Goal: Task Accomplishment & Management: Complete application form

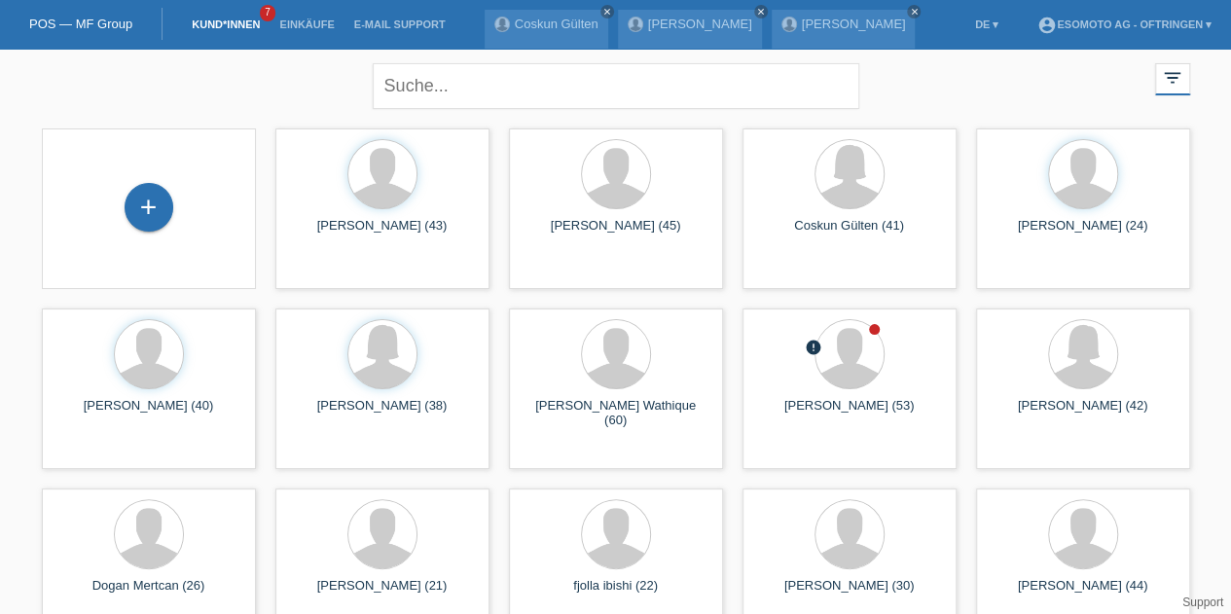
click at [146, 189] on div "+" at bounding box center [149, 207] width 49 height 49
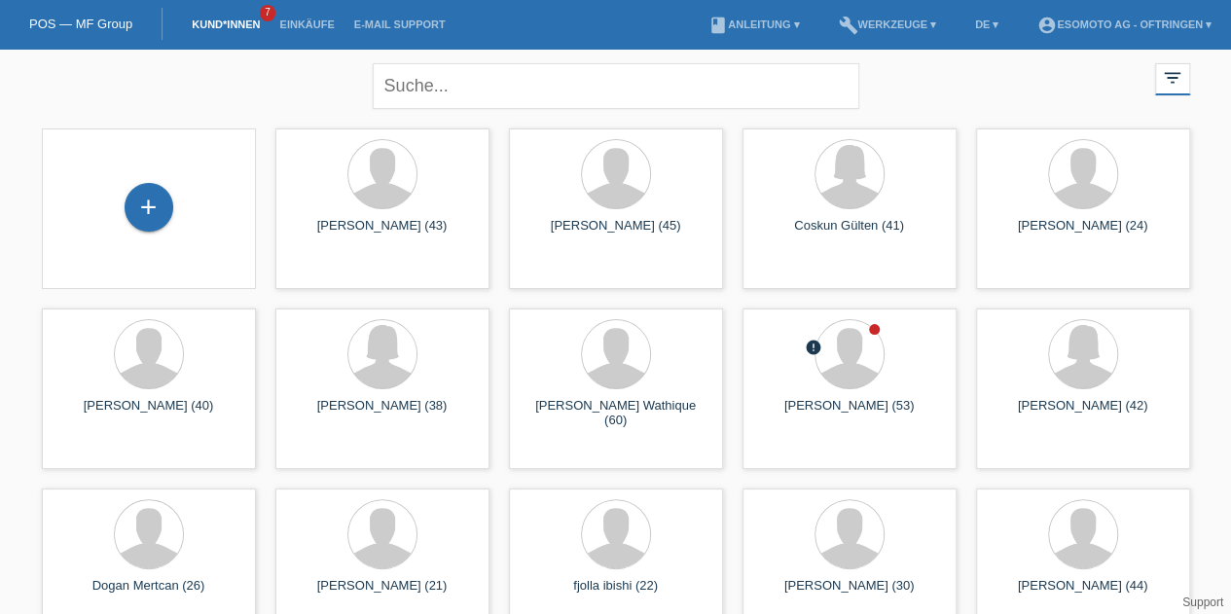
click at [156, 196] on div "+" at bounding box center [149, 207] width 49 height 49
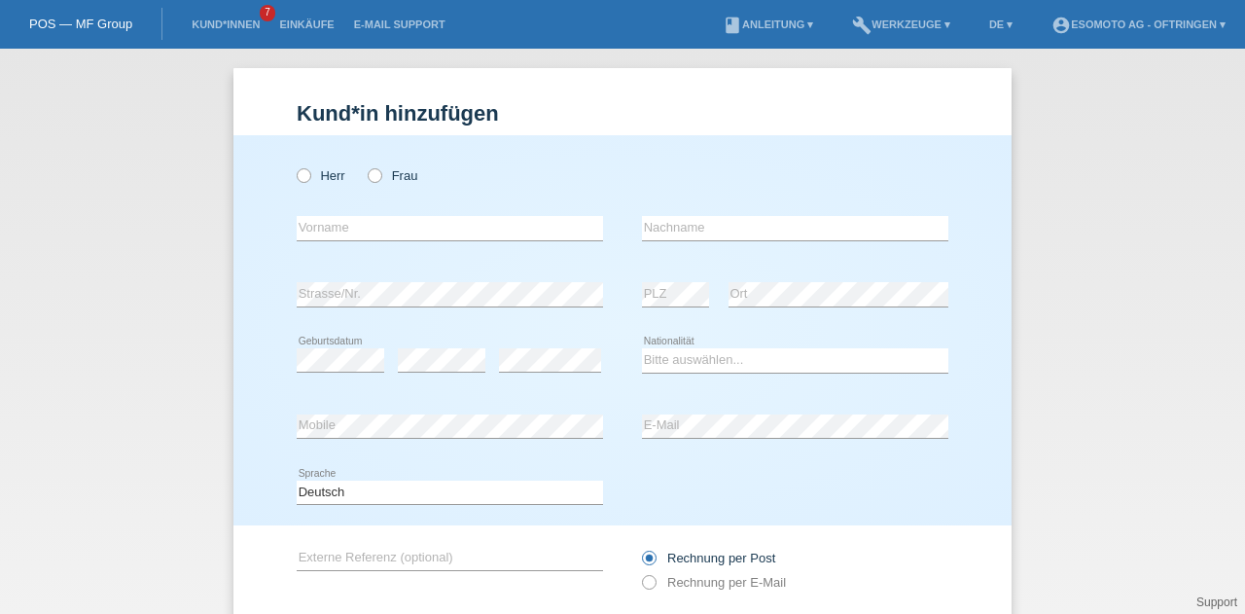
click at [294, 165] on icon at bounding box center [294, 165] width 0 height 0
click at [297, 176] on input "Herr" at bounding box center [303, 174] width 13 height 13
radio input "true"
click at [348, 231] on input "text" at bounding box center [450, 228] width 306 height 24
click at [432, 176] on div "Herr Frau" at bounding box center [450, 176] width 306 height 40
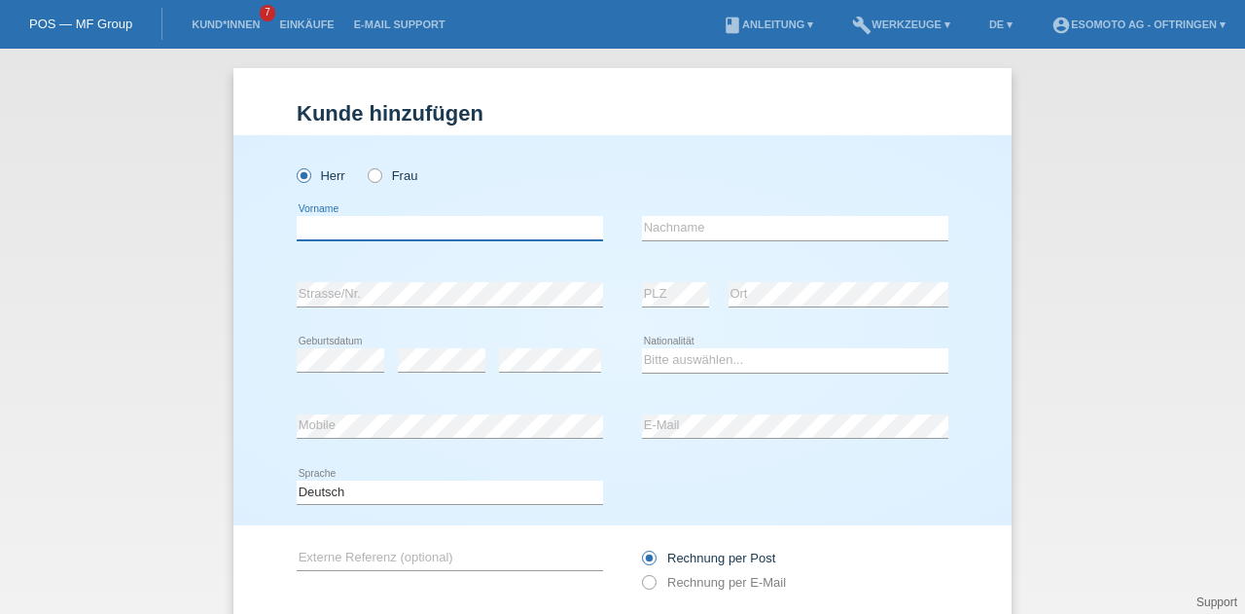
click at [383, 234] on input "text" at bounding box center [450, 228] width 306 height 24
type input "[PERSON_NAME]"
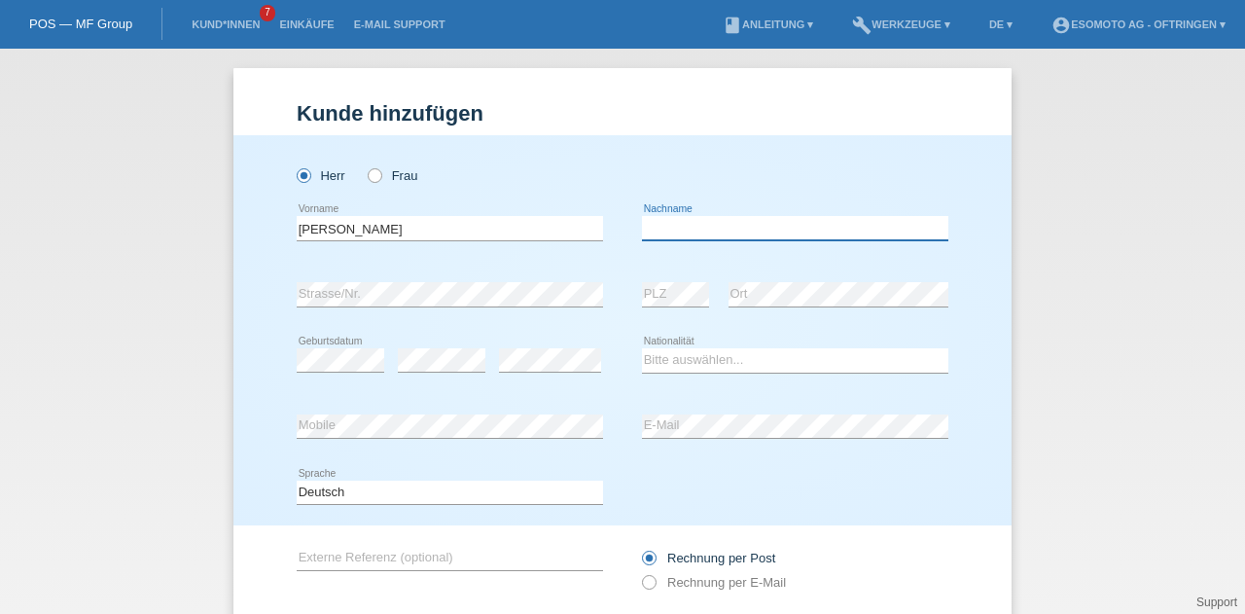
click at [664, 232] on input "text" at bounding box center [795, 228] width 306 height 24
type input "Zararsiz"
click at [684, 369] on select "Bitte auswählen... Schweiz Deutschland Liechtenstein Österreich ------------ Af…" at bounding box center [795, 359] width 306 height 23
select select "CH"
click at [642, 348] on select "Bitte auswählen... Schweiz Deutschland Liechtenstein Österreich ------------ Af…" at bounding box center [795, 359] width 306 height 23
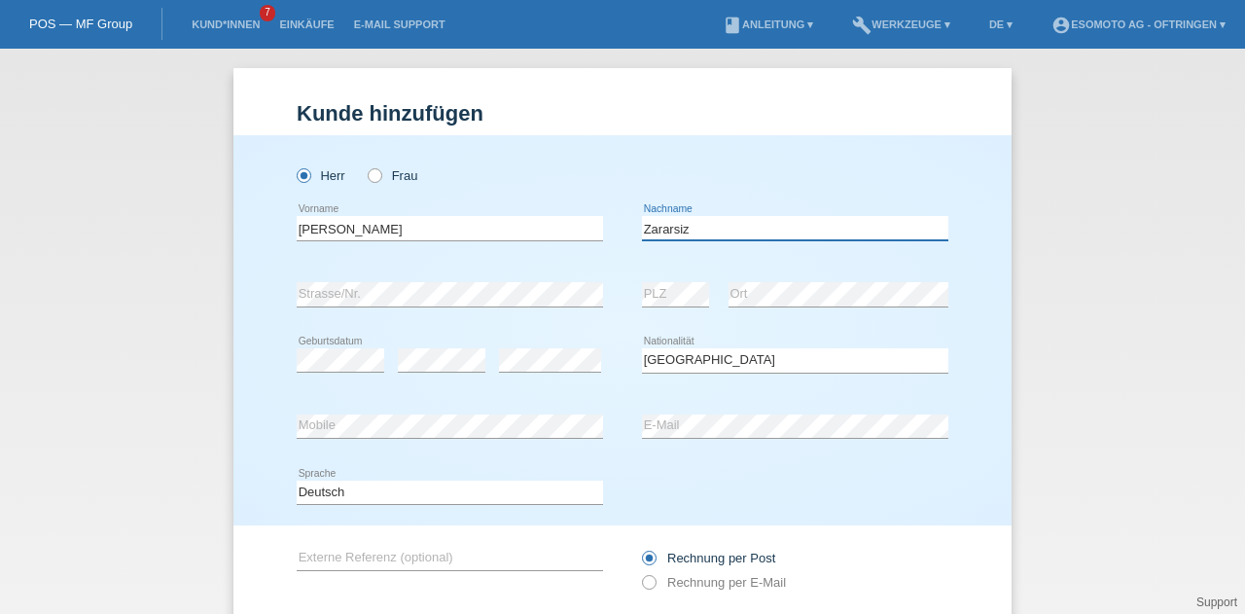
click at [661, 227] on input "Zararsiz" at bounding box center [795, 228] width 306 height 24
click at [646, 456] on div "error E-Mail" at bounding box center [795, 427] width 306 height 66
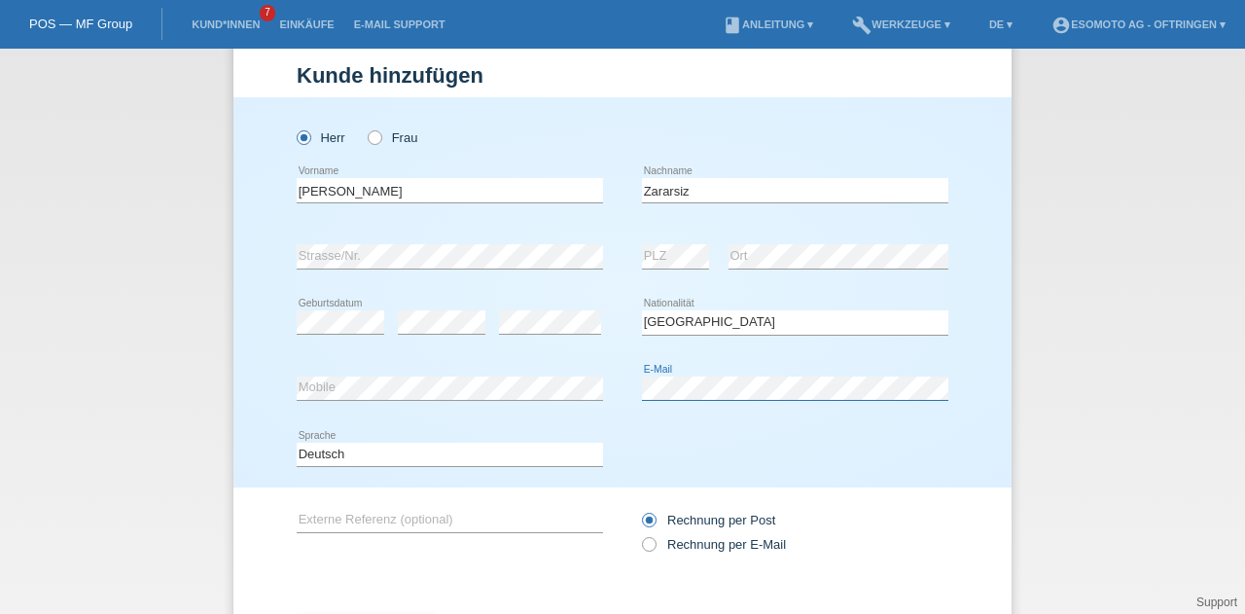
scroll to position [41, 0]
click at [660, 541] on label "Rechnung per E-Mail" at bounding box center [714, 541] width 144 height 15
click at [655, 541] on input "Rechnung per E-Mail" at bounding box center [648, 546] width 13 height 24
radio input "true"
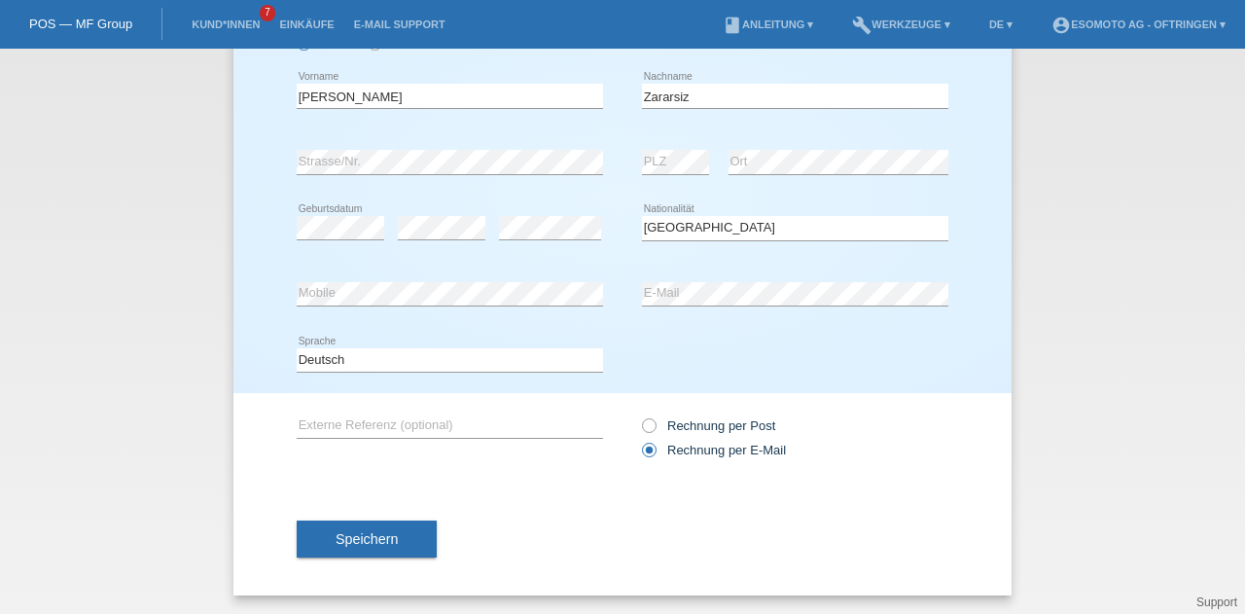
click at [354, 526] on button "Speichern" at bounding box center [367, 538] width 140 height 37
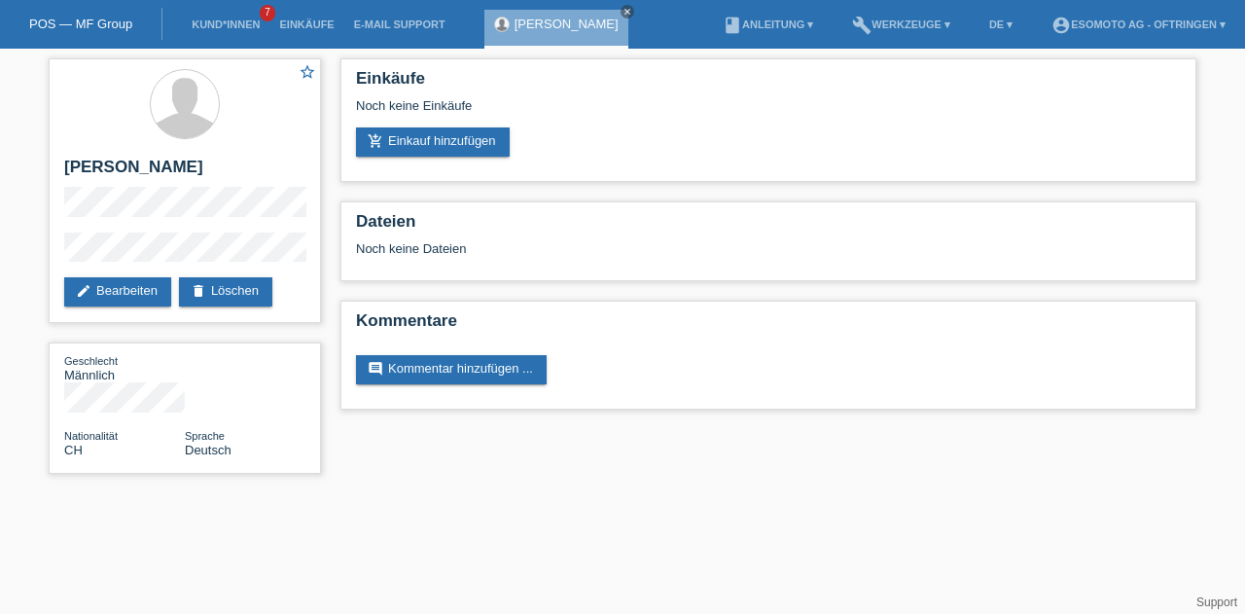
click at [432, 155] on link "add_shopping_cart Einkauf hinzufügen" at bounding box center [433, 141] width 154 height 29
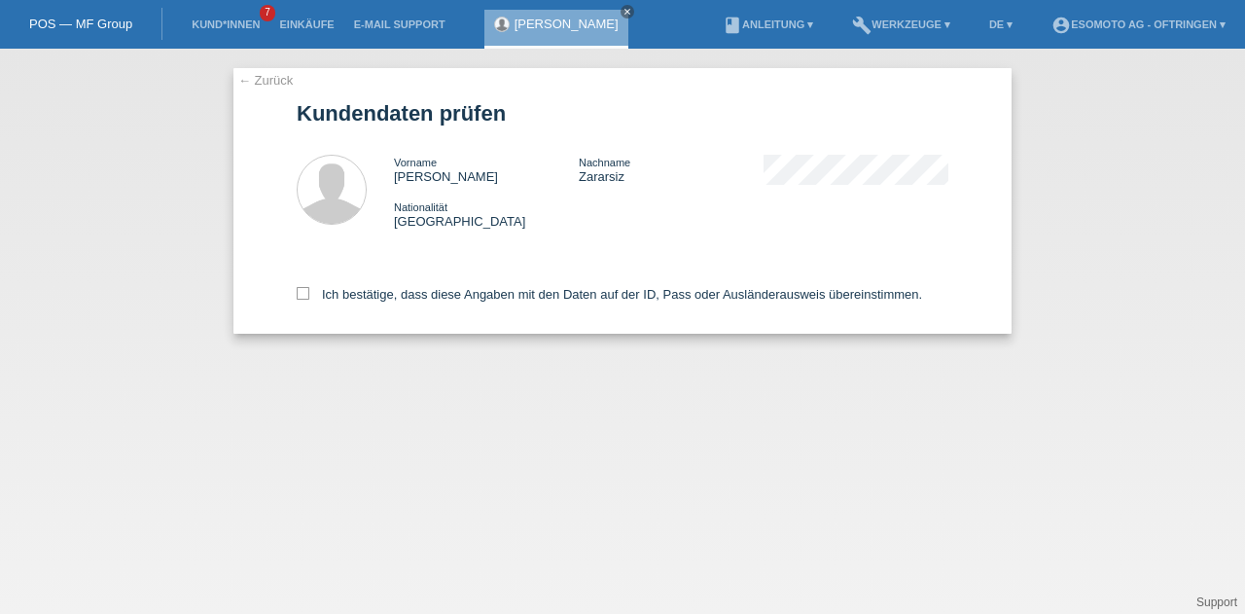
click at [310, 296] on label "Ich bestätige, dass diese Angaben mit den Daten auf der ID, Pass oder Ausländer…" at bounding box center [609, 294] width 625 height 15
click at [309, 296] on input "Ich bestätige, dass diese Angaben mit den Daten auf der ID, Pass oder Ausländer…" at bounding box center [303, 293] width 13 height 13
checkbox input "true"
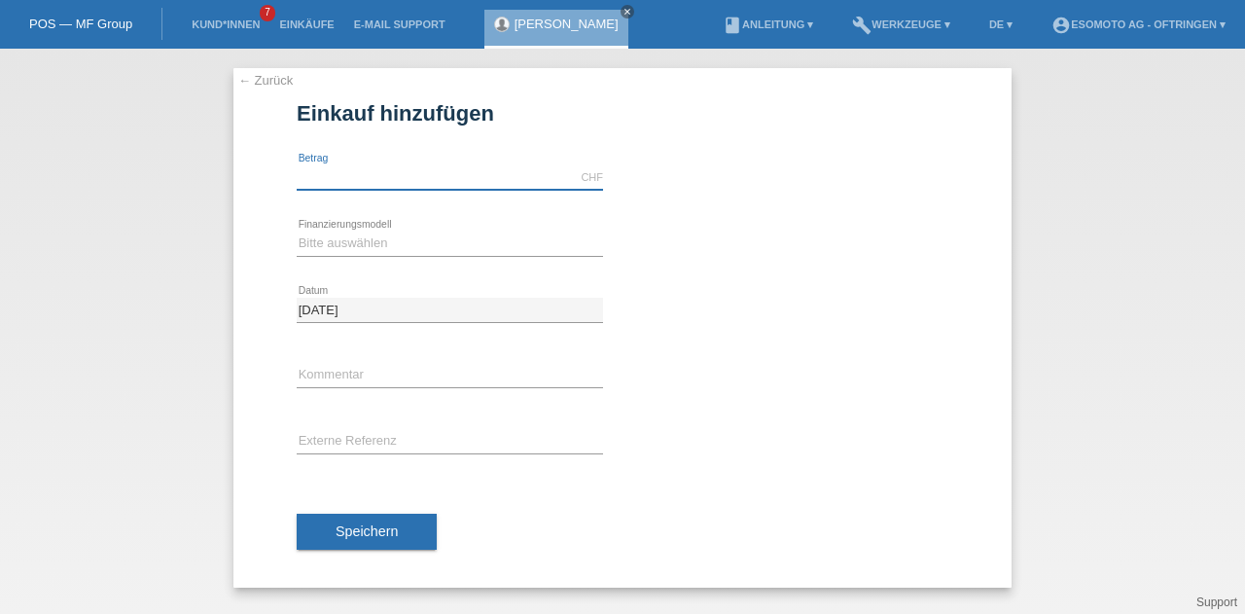
click at [358, 168] on input "text" at bounding box center [450, 177] width 306 height 24
type input "2100.00"
click at [328, 240] on select "Bitte auswählen Fixe Raten Kauf auf Rechnung mit Teilzahlungsoption" at bounding box center [450, 243] width 306 height 23
select select "69"
click at [297, 232] on select "Bitte auswählen Fixe Raten Kauf auf Rechnung mit Teilzahlungsoption" at bounding box center [450, 243] width 306 height 23
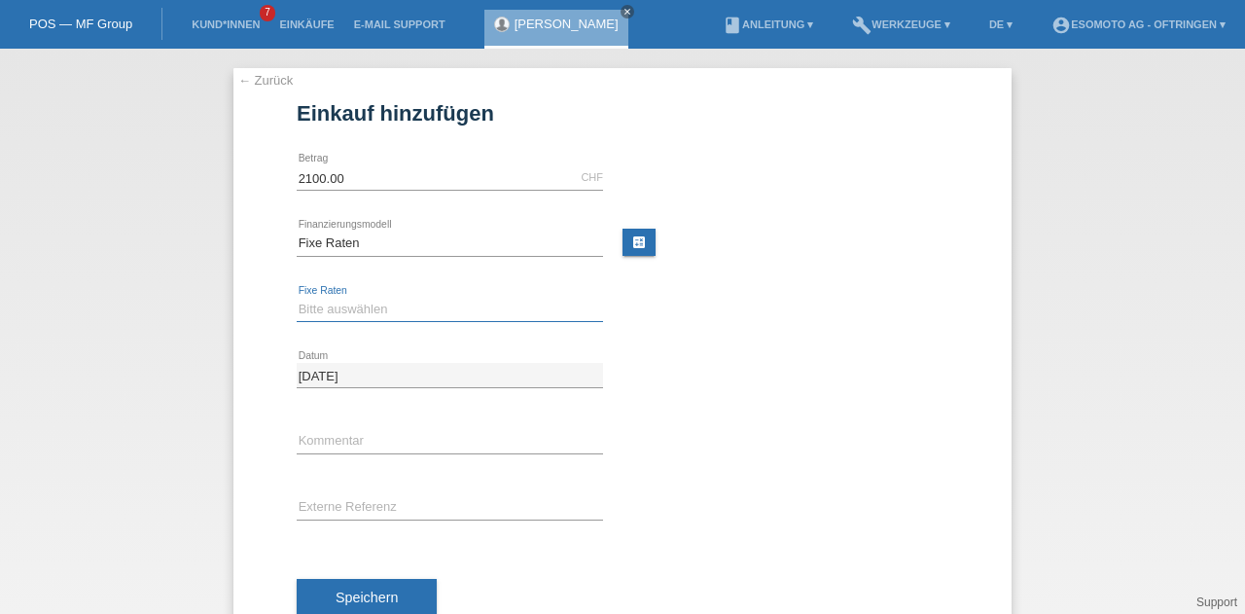
click at [326, 318] on select "Bitte auswählen 12 Raten 24 Raten 36 Raten 48 Raten" at bounding box center [450, 309] width 306 height 23
select select "138"
click at [297, 298] on select "Bitte auswählen 12 Raten 24 Raten 36 Raten 48 Raten" at bounding box center [450, 309] width 306 height 23
click at [378, 586] on button "Speichern" at bounding box center [367, 597] width 140 height 37
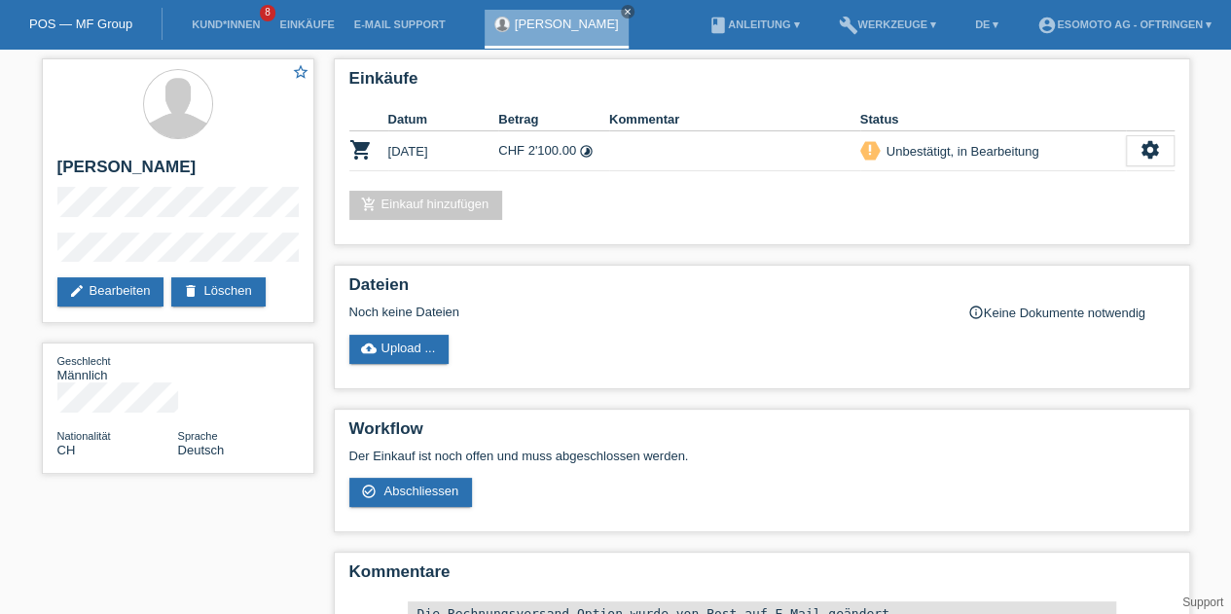
click at [159, 284] on link "edit Bearbeiten" at bounding box center [110, 291] width 107 height 29
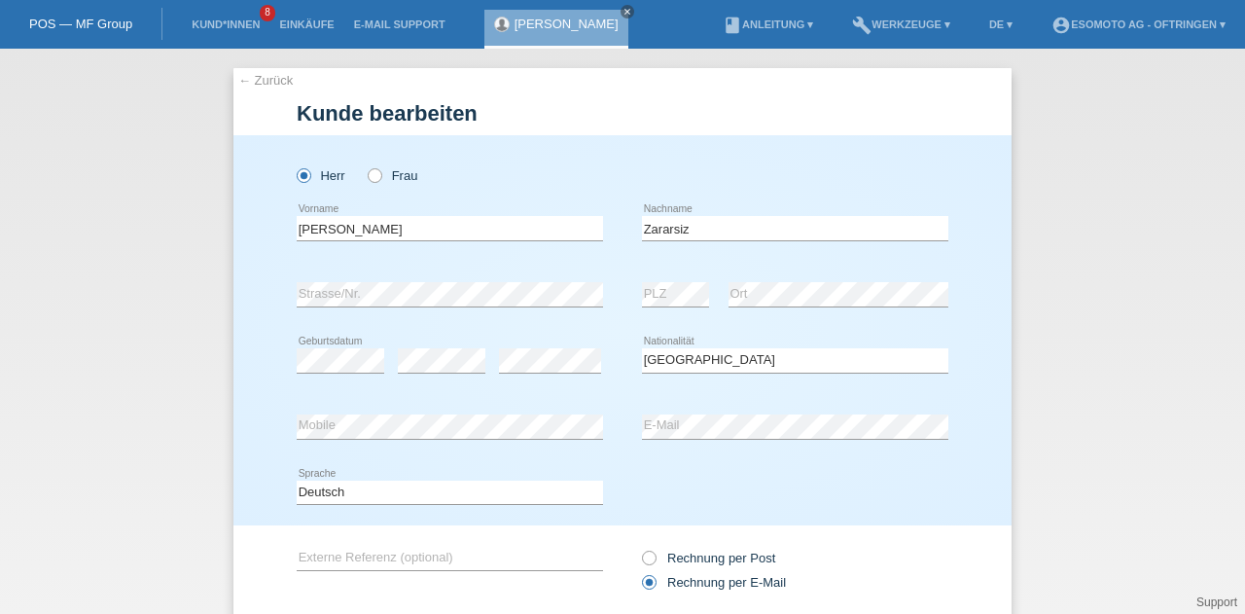
select select "CH"
click at [312, 223] on input "[PERSON_NAME]" at bounding box center [450, 228] width 306 height 24
click at [661, 227] on input "Zararsiz" at bounding box center [795, 228] width 306 height 24
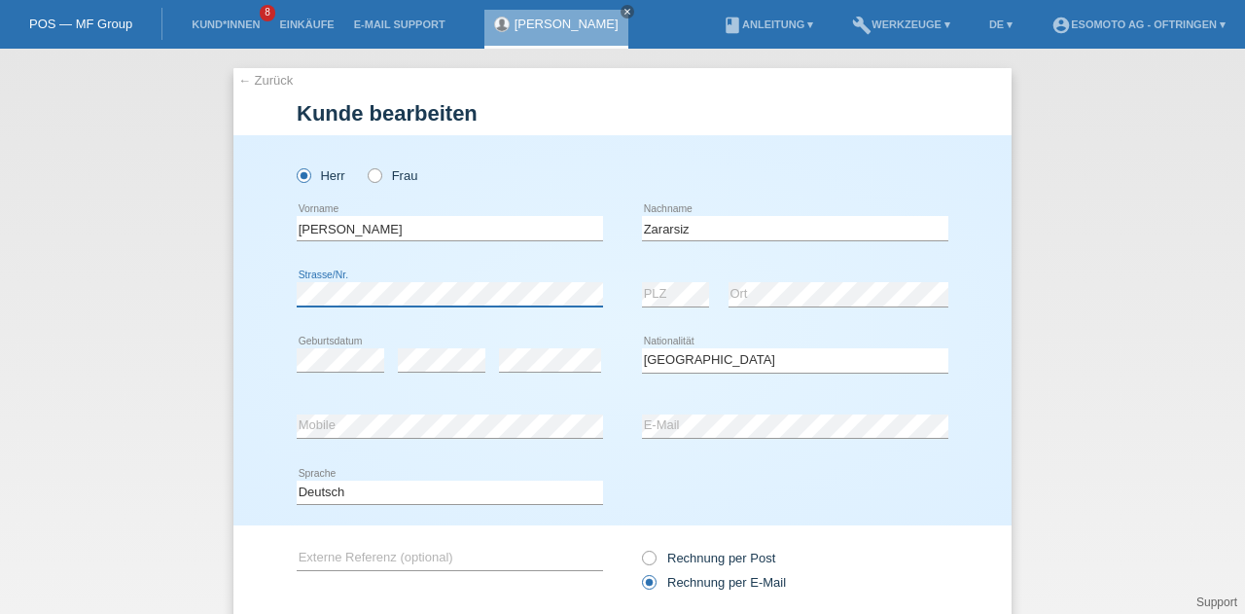
click at [187, 300] on div "← Zurück Kunde bearbeiten Herr Frau Duran error Vorname error C" at bounding box center [622, 331] width 1245 height 565
click at [241, 83] on link "← Zurück" at bounding box center [265, 80] width 54 height 15
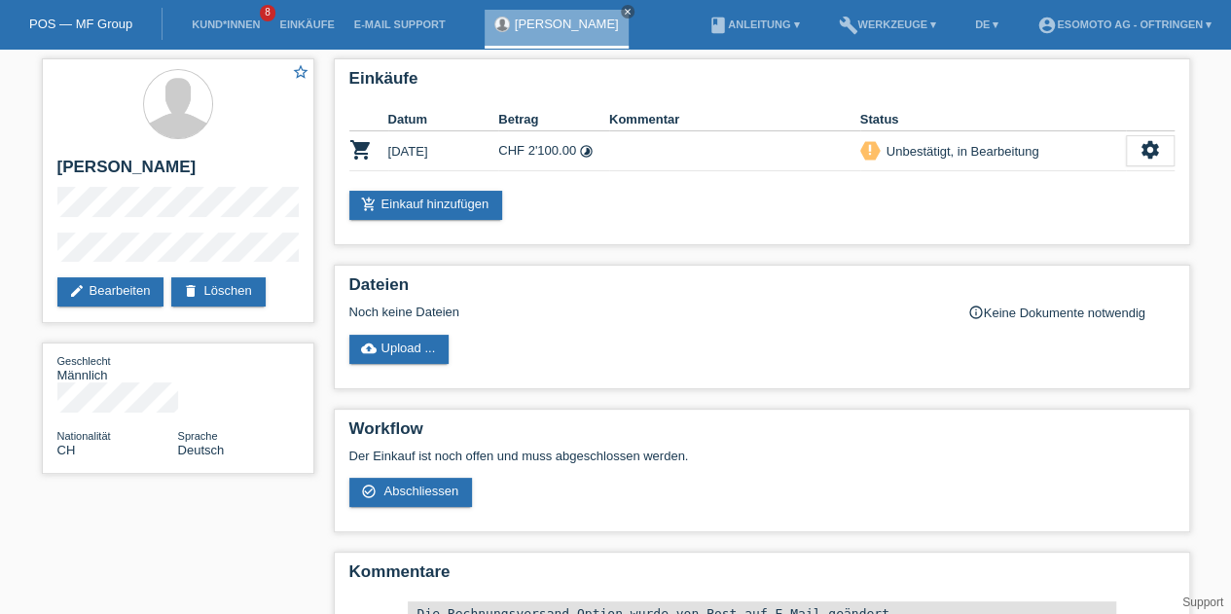
scroll to position [29, 0]
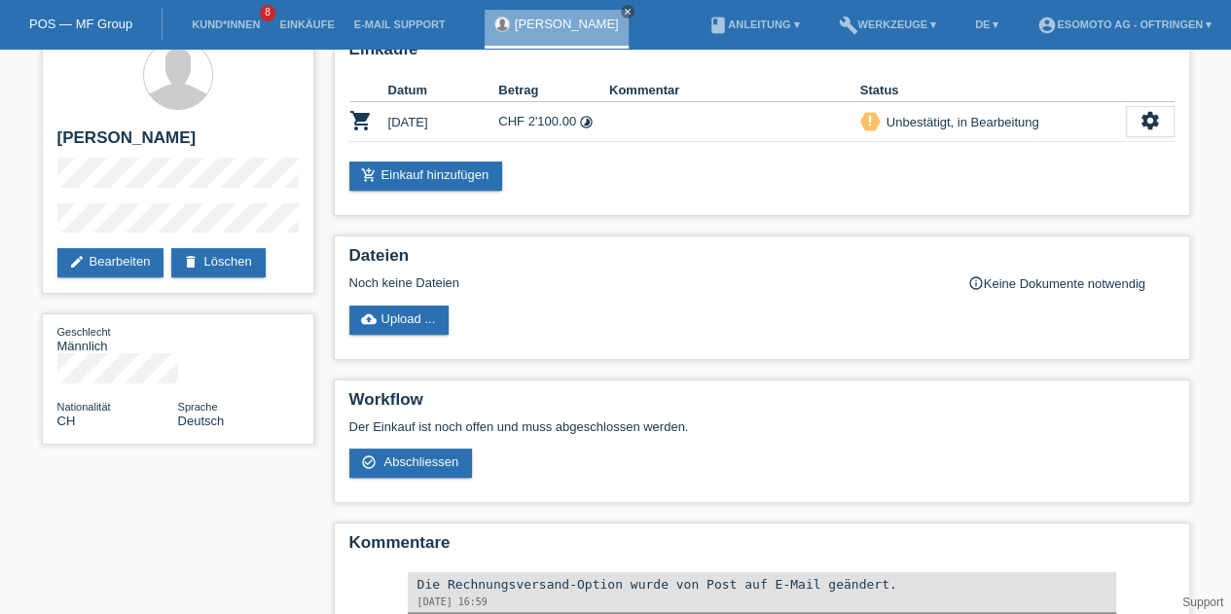
click at [1158, 120] on icon "settings" at bounding box center [1149, 120] width 21 height 21
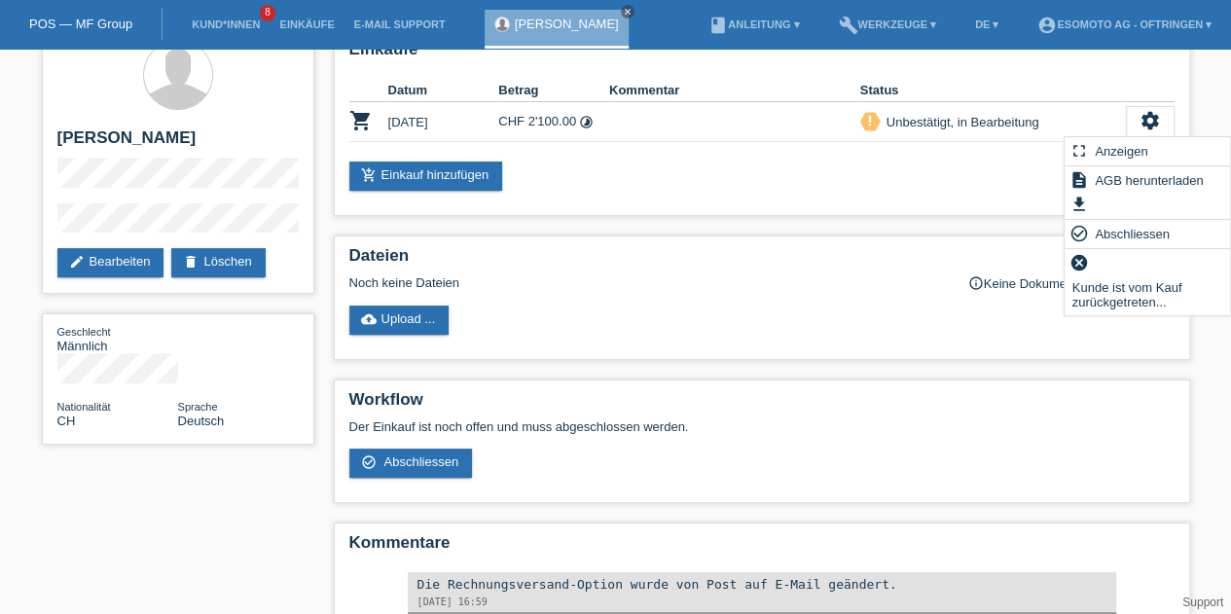
click at [1101, 229] on span "Abschliessen" at bounding box center [1131, 233] width 81 height 23
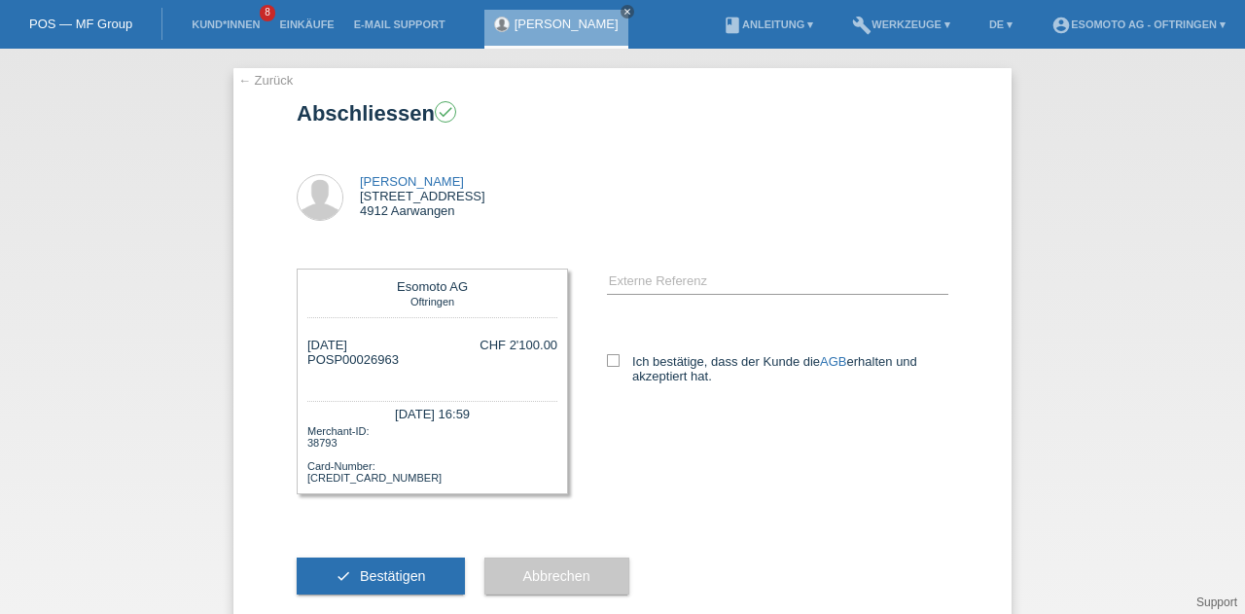
click at [607, 359] on icon at bounding box center [613, 360] width 13 height 13
click at [607, 359] on input "Ich bestätige, dass der Kunde die AGB erhalten und akzeptiert hat." at bounding box center [613, 360] width 13 height 13
checkbox input "true"
click at [379, 584] on span "Bestätigen" at bounding box center [393, 576] width 66 height 16
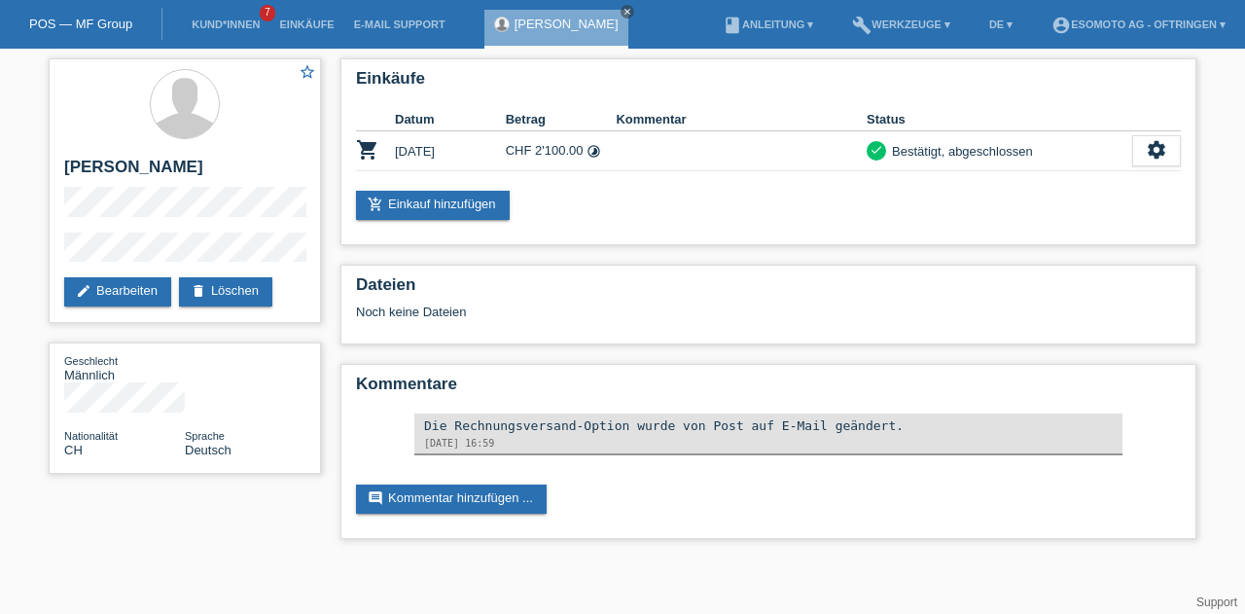
click at [1204, 406] on div "Einkäufe Datum Betrag Kommentar Status shopping_cart 02.09.2025 CHF 2'100.00 ti…" at bounding box center [768, 304] width 875 height 510
click at [233, 26] on link "Kund*innen" at bounding box center [226, 24] width 88 height 12
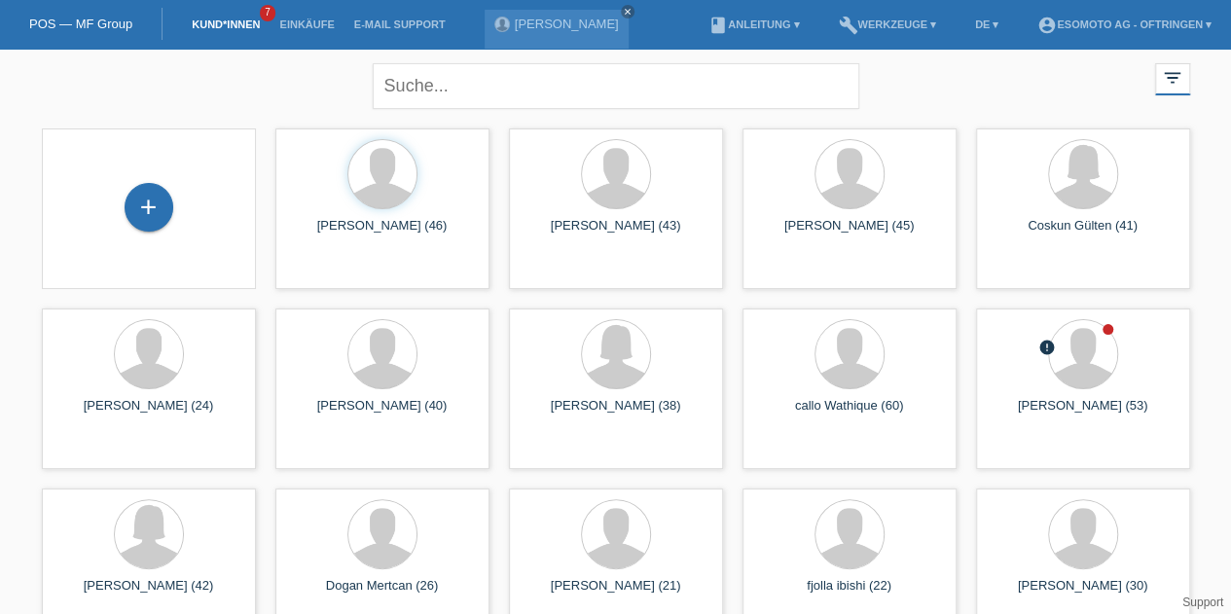
click at [1215, 464] on div "close filter_list view_module Alle Kund*innen anzeigen star Markierte [PERSON_N…" at bounding box center [615, 534] width 1231 height 970
click at [985, 445] on icon "launch" at bounding box center [992, 454] width 18 height 18
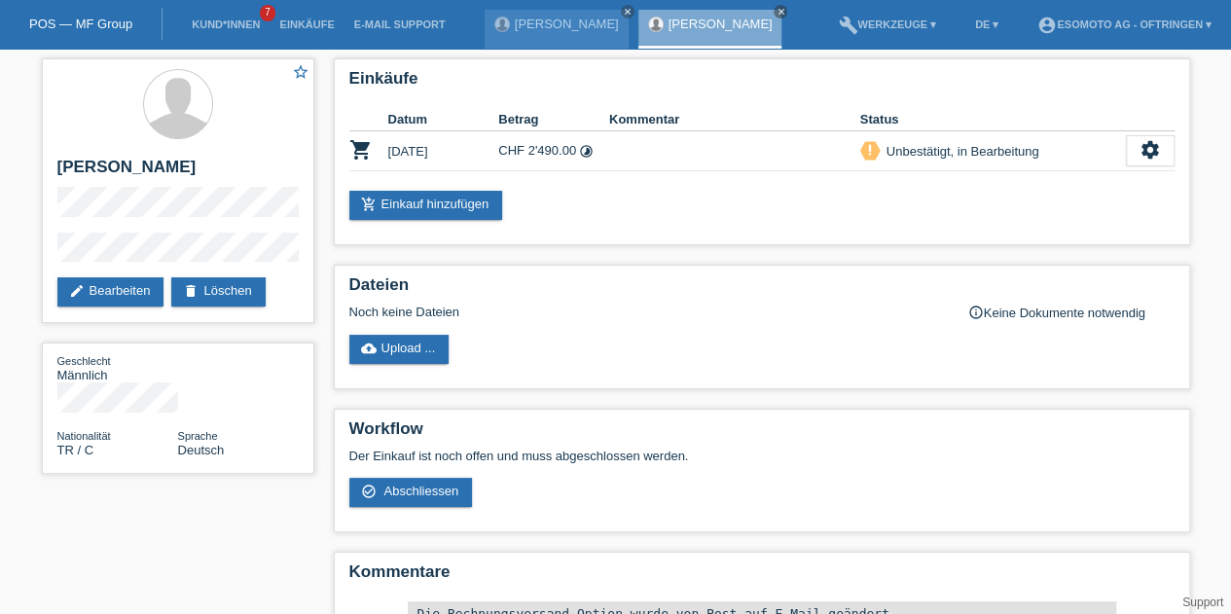
click at [1139, 152] on icon "settings" at bounding box center [1149, 149] width 21 height 21
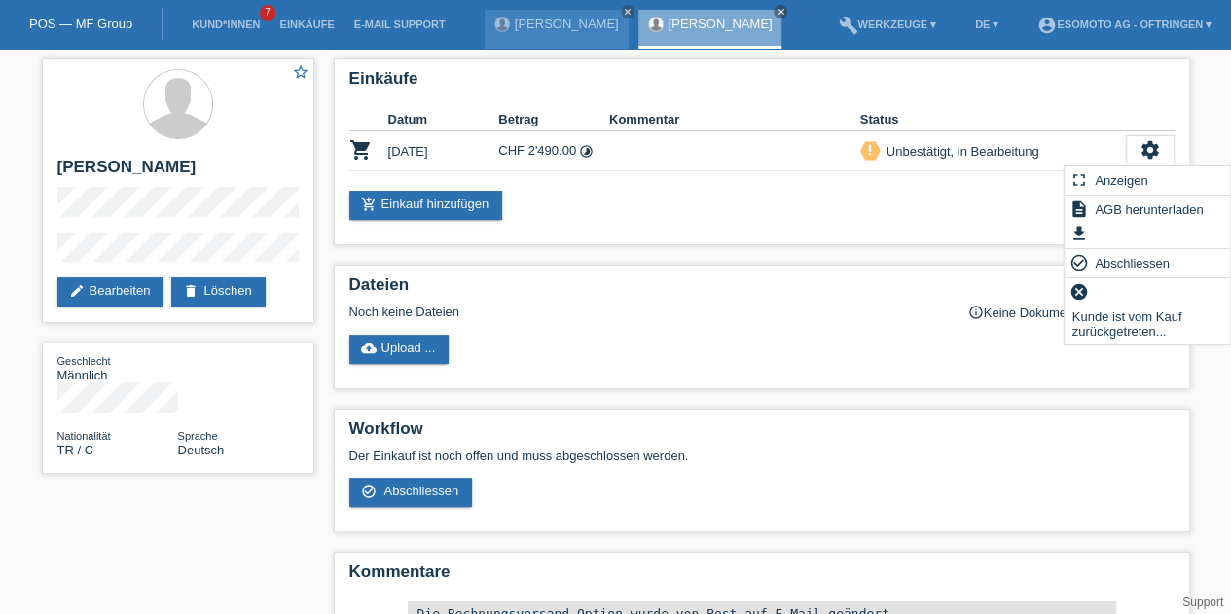
click at [1104, 265] on span "Abschliessen" at bounding box center [1131, 262] width 81 height 23
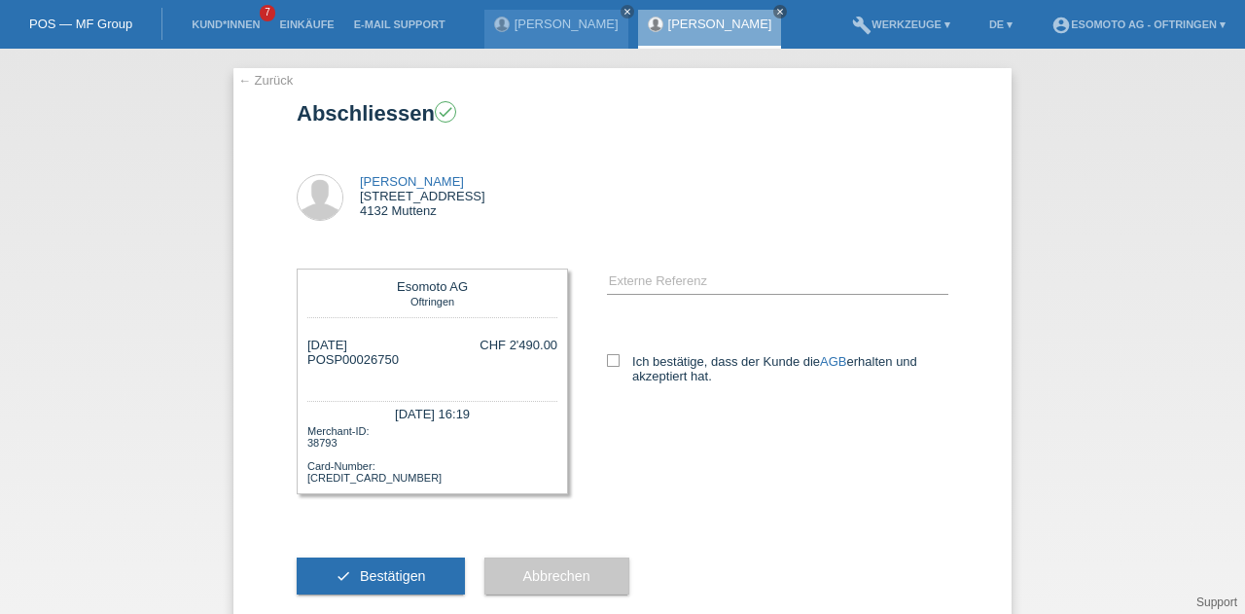
click at [607, 357] on icon at bounding box center [613, 360] width 13 height 13
click at [607, 357] on input "Ich bestätige, dass der Kunde die AGB erhalten und akzeptiert hat." at bounding box center [613, 360] width 13 height 13
checkbox input "true"
click at [408, 574] on span "Bestätigen" at bounding box center [393, 576] width 66 height 16
